Goal: Task Accomplishment & Management: Manage account settings

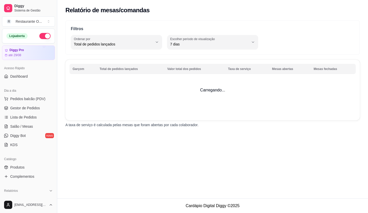
select select "TOTAL_OF_ORDERS"
select select "7"
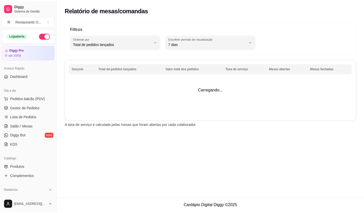
scroll to position [51, 0]
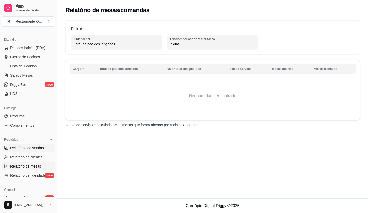
click at [24, 149] on span "Relatórios de vendas" at bounding box center [27, 147] width 34 height 5
select select "ALL"
select select "0"
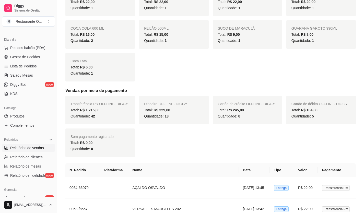
scroll to position [256, 0]
click at [32, 60] on link "Gestor de Pedidos" at bounding box center [28, 57] width 53 height 8
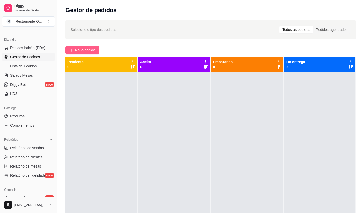
click at [94, 52] on span "Novo pedido" at bounding box center [85, 50] width 20 height 6
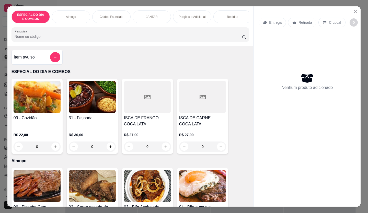
click at [275, 21] on p "Entrega" at bounding box center [275, 22] width 13 height 5
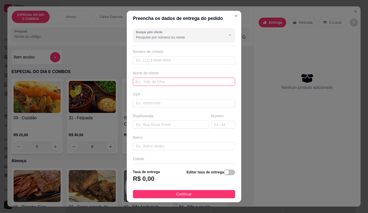
click at [162, 84] on input "text" at bounding box center [184, 82] width 102 height 8
type input "SOLAR H 103"
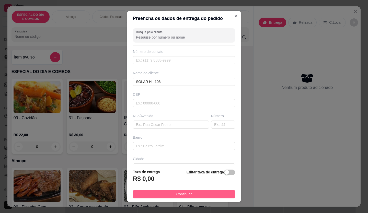
click at [176, 194] on span "Continuar" at bounding box center [184, 195] width 16 height 6
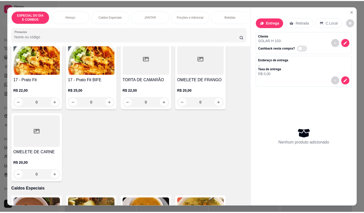
scroll to position [384, 0]
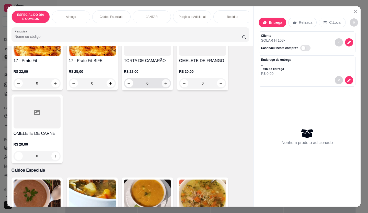
click at [164, 85] on icon "increase-product-quantity" at bounding box center [166, 84] width 4 height 4
type input "1"
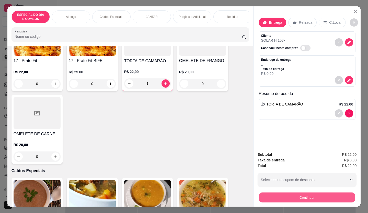
click at [289, 193] on button "Continuar" at bounding box center [307, 198] width 96 height 10
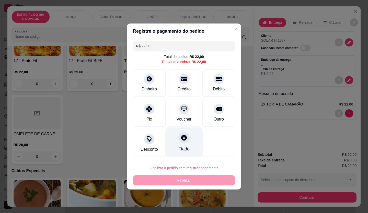
drag, startPoint x: 143, startPoint y: 107, endPoint x: 176, endPoint y: 145, distance: 49.9
click at [153, 117] on div "Pix" at bounding box center [149, 113] width 33 height 27
type input "R$ 0,00"
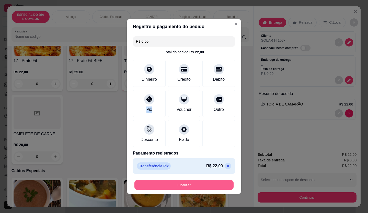
click at [172, 185] on button "Finalizar" at bounding box center [183, 185] width 99 height 10
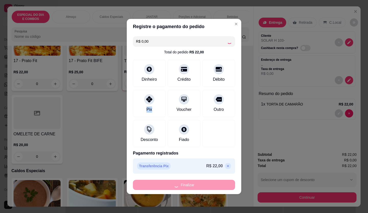
type input "0"
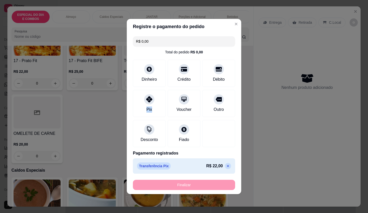
type input "-R$ 22,00"
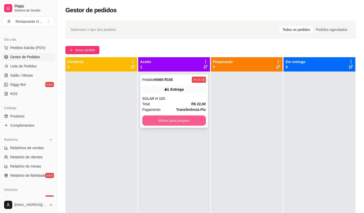
click at [172, 118] on button "Mover para preparo" at bounding box center [174, 121] width 64 height 10
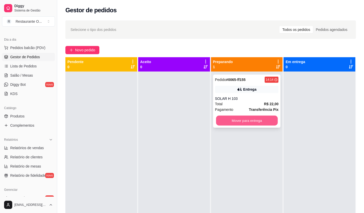
click at [237, 125] on button "Mover para entrega" at bounding box center [247, 121] width 62 height 10
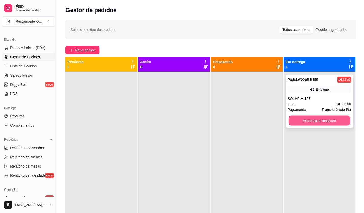
click at [311, 119] on button "Mover para finalizado" at bounding box center [320, 121] width 62 height 10
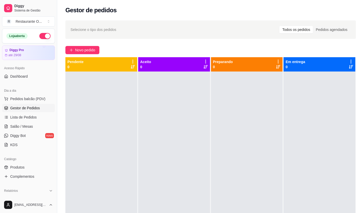
click at [39, 36] on button "button" at bounding box center [44, 36] width 11 height 6
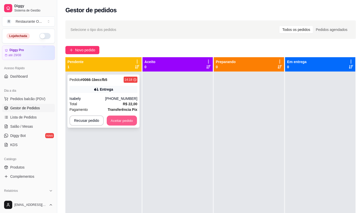
click at [125, 124] on button "Aceitar pedido" at bounding box center [122, 121] width 30 height 10
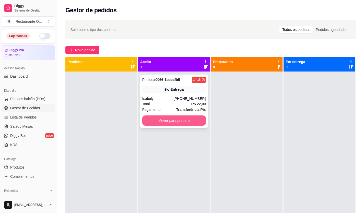
click at [199, 124] on button "Mover para preparo" at bounding box center [174, 121] width 64 height 10
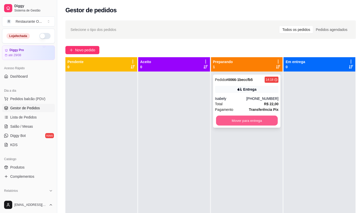
click at [257, 119] on button "Mover para entrega" at bounding box center [247, 121] width 62 height 10
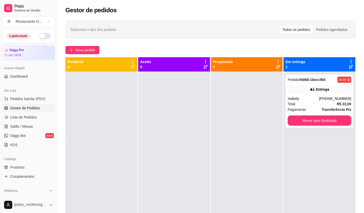
click at [305, 128] on div "Pedido # 0066-1beccfb5 14:18 Entrega Isabely [PHONE_NUMBER] Total R$ 22,00 Paga…" at bounding box center [320, 178] width 72 height 213
click at [319, 122] on button "Mover para finalizado" at bounding box center [320, 121] width 62 height 10
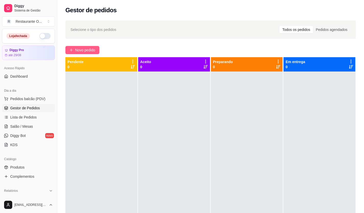
click at [73, 48] on button "Novo pedido" at bounding box center [82, 50] width 34 height 8
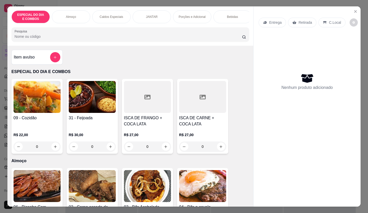
click at [269, 23] on p "Entrega" at bounding box center [275, 22] width 13 height 5
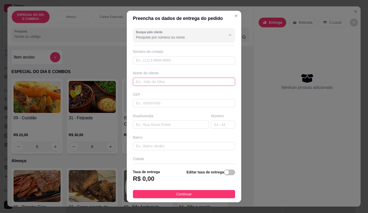
click at [143, 81] on input "text" at bounding box center [184, 82] width 102 height 8
click at [137, 78] on input "S0OLAR D 308" at bounding box center [184, 82] width 102 height 8
type input "SOLAR D 308"
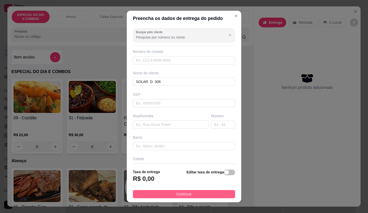
click at [167, 192] on button "Continuar" at bounding box center [184, 194] width 102 height 8
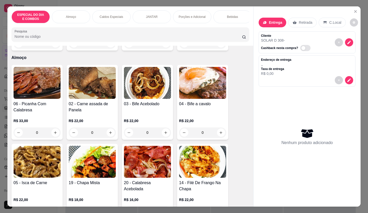
scroll to position [153, 0]
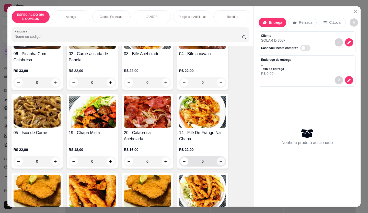
click at [219, 166] on button "increase-product-quantity" at bounding box center [221, 161] width 8 height 8
type input "1"
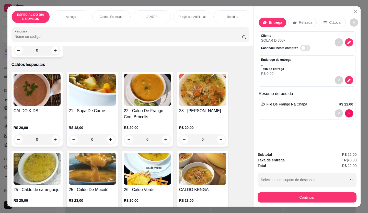
scroll to position [537, 0]
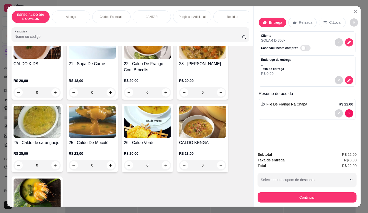
click at [106, 169] on div "0" at bounding box center [92, 165] width 47 height 10
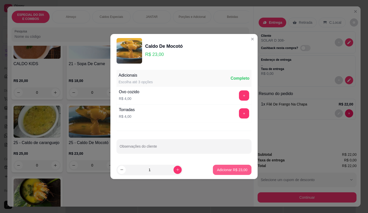
click at [217, 170] on p "Adicionar R$ 23,00" at bounding box center [232, 169] width 30 height 5
type input "1"
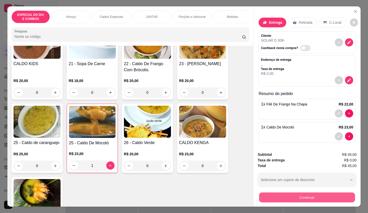
click at [271, 193] on button "Continuar" at bounding box center [307, 198] width 96 height 10
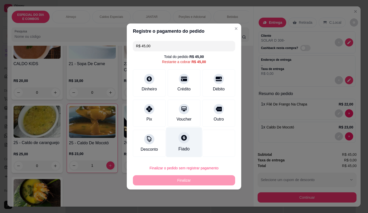
drag, startPoint x: 148, startPoint y: 105, endPoint x: 169, endPoint y: 123, distance: 27.2
click at [148, 105] on div at bounding box center [149, 109] width 10 height 10
type input "R$ 0,00"
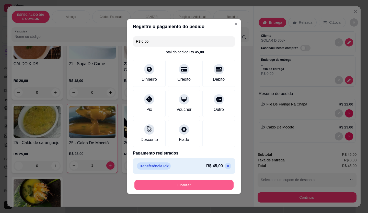
click at [168, 186] on button "Finalizar" at bounding box center [183, 185] width 99 height 10
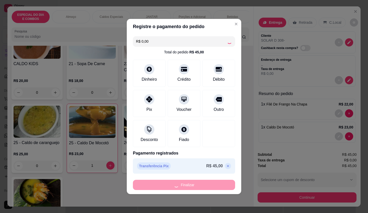
type input "0"
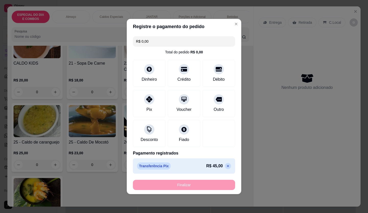
type input "-R$ 45,00"
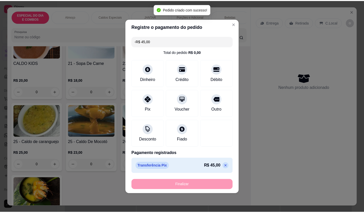
scroll to position [536, 0]
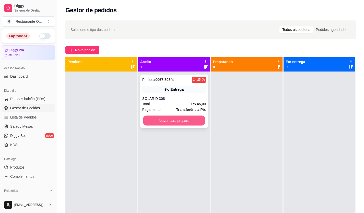
click at [160, 119] on button "Mover para preparo" at bounding box center [174, 121] width 62 height 10
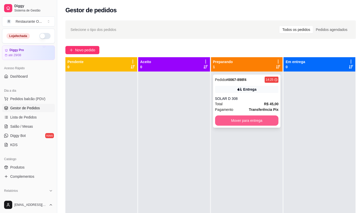
click at [271, 117] on button "Mover para entrega" at bounding box center [247, 121] width 64 height 10
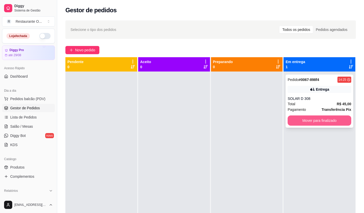
click at [307, 119] on button "Mover para finalizado" at bounding box center [320, 121] width 64 height 10
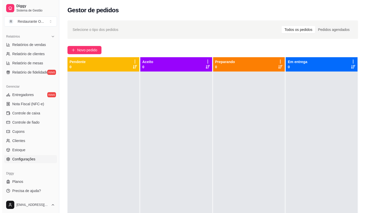
scroll to position [155, 0]
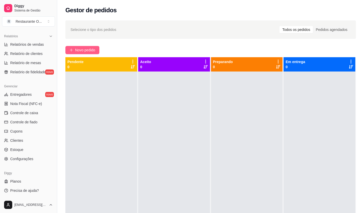
click at [76, 52] on span "Novo pedido" at bounding box center [85, 50] width 20 height 6
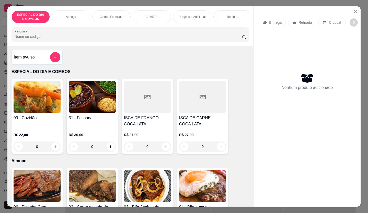
click at [281, 22] on div "Entrega" at bounding box center [272, 23] width 27 height 10
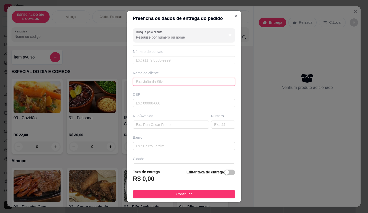
click at [184, 82] on input "text" at bounding box center [184, 82] width 102 height 8
type input "CIDADE NOVA 8 WE 34B CASA 49"
click at [224, 172] on div "button" at bounding box center [226, 172] width 5 height 5
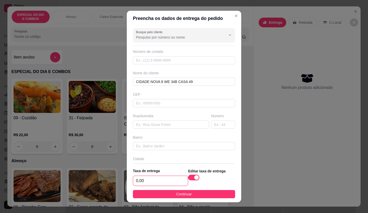
click at [163, 181] on input "0,00" at bounding box center [160, 181] width 55 height 10
type input "6,00"
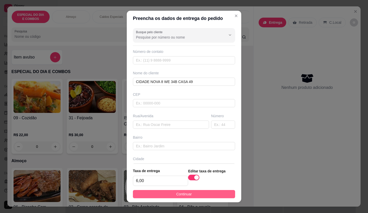
click at [180, 192] on span "Continuar" at bounding box center [184, 195] width 16 height 6
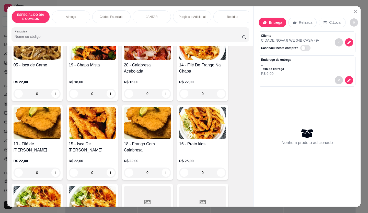
scroll to position [281, 0]
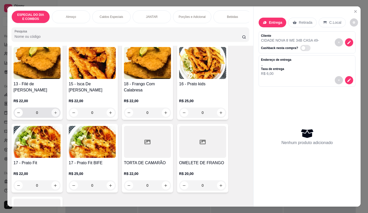
click at [54, 114] on icon "increase-product-quantity" at bounding box center [56, 113] width 4 height 4
type input "1"
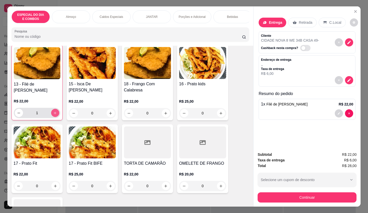
scroll to position [282, 0]
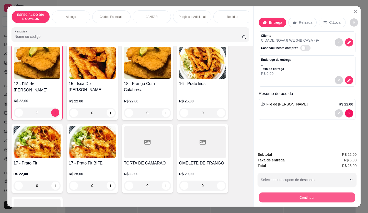
click at [305, 198] on button "Continuar" at bounding box center [307, 198] width 96 height 10
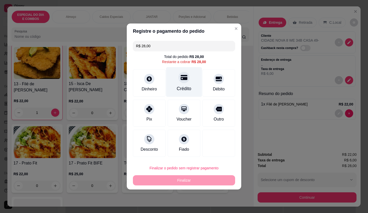
click at [183, 83] on div "Crédito" at bounding box center [184, 82] width 36 height 30
type input "R$ 0,00"
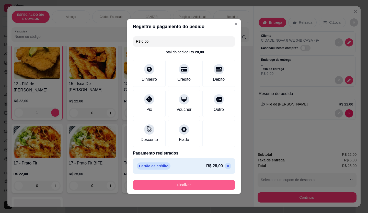
click at [190, 182] on button "Finalizar" at bounding box center [184, 185] width 102 height 10
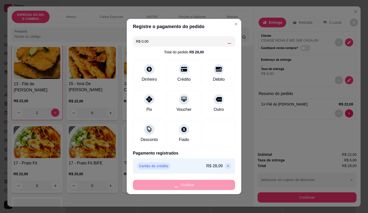
type input "0"
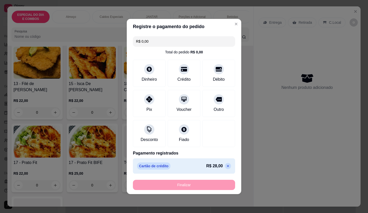
type input "-R$ 28,00"
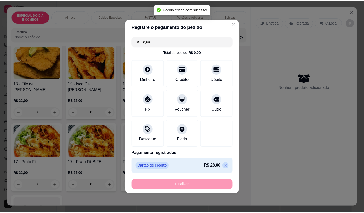
scroll to position [281, 0]
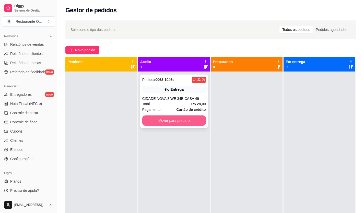
click at [173, 125] on button "Mover para preparo" at bounding box center [174, 121] width 64 height 10
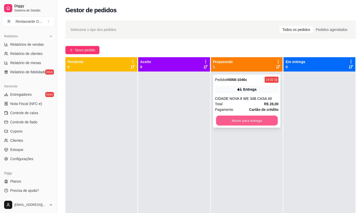
click at [258, 119] on button "Mover para entrega" at bounding box center [247, 121] width 62 height 10
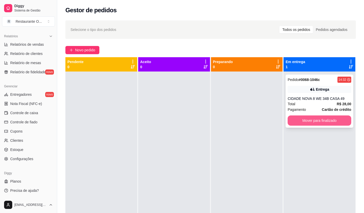
click at [318, 124] on button "Mover para finalizado" at bounding box center [320, 121] width 64 height 10
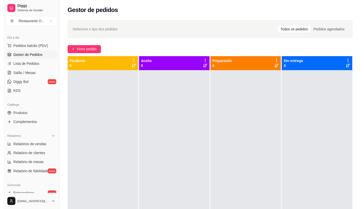
scroll to position [1, 0]
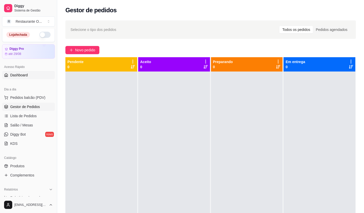
click at [16, 74] on span "Dashboard" at bounding box center [19, 75] width 18 height 5
